Goal: Navigation & Orientation: Understand site structure

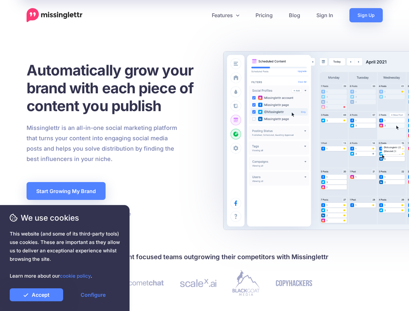
click at [205, 156] on div "Missinglettr is an all-in-one social marketing platform that turns your content…" at bounding box center [118, 143] width 193 height 41
click at [202, 15] on icon at bounding box center [202, 15] width 3 height 3
click at [225, 15] on link "Features" at bounding box center [226, 15] width 44 height 14
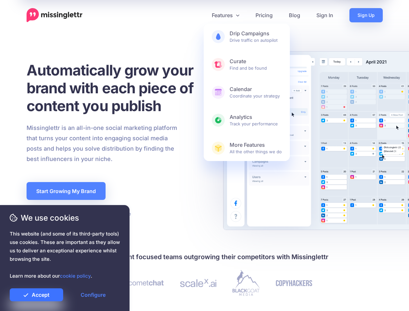
click at [36, 295] on link "Accept" at bounding box center [36, 294] width 53 height 13
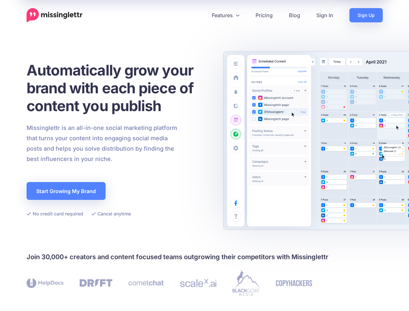
click at [93, 295] on link "Configure" at bounding box center [92, 294] width 53 height 13
